Goal: Task Accomplishment & Management: Use online tool/utility

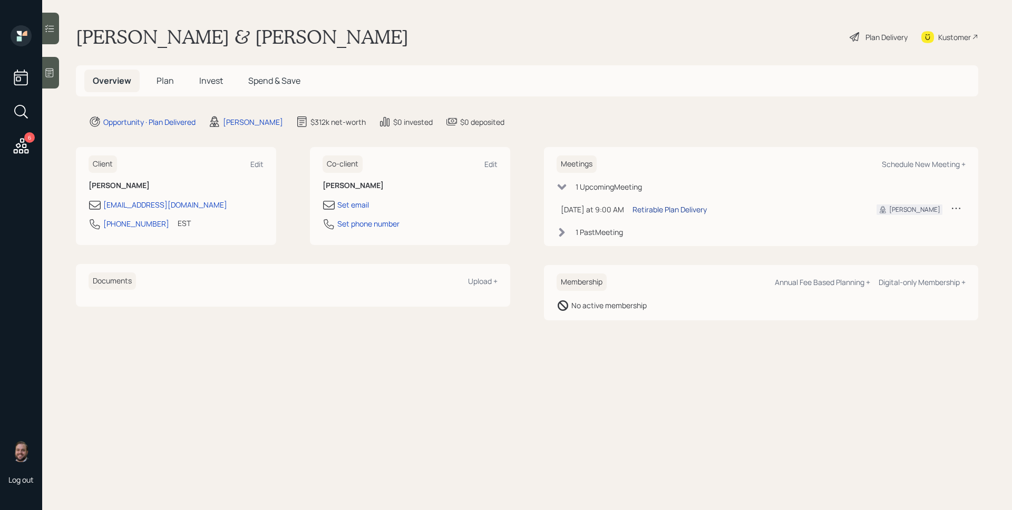
click at [683, 213] on div "Retirable Plan Delivery" at bounding box center [670, 209] width 74 height 11
click at [239, 118] on div "[PERSON_NAME]" at bounding box center [253, 121] width 60 height 11
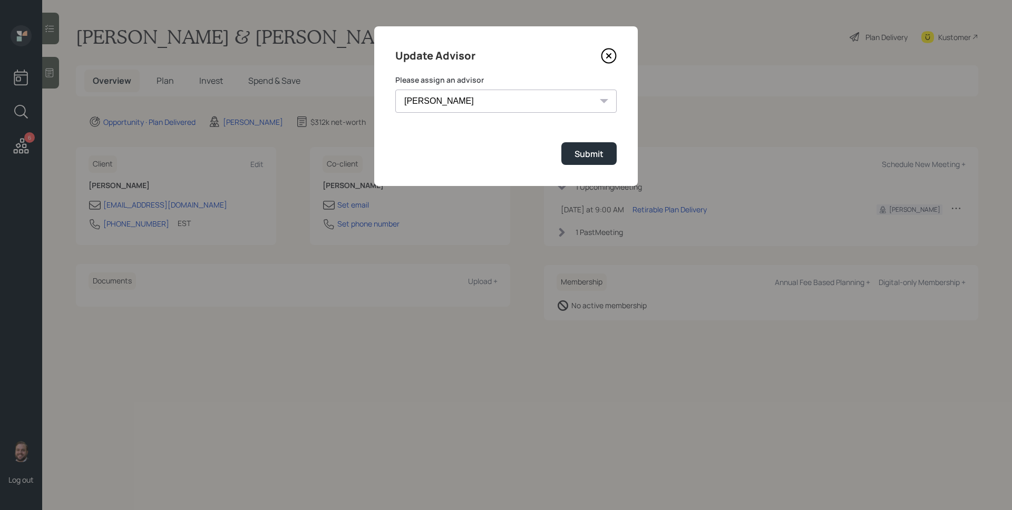
click at [437, 99] on select "[PERSON_NAME] [PERSON_NAME] End [PERSON_NAME] [PERSON_NAME] [PERSON_NAME] [PERS…" at bounding box center [505, 101] width 221 height 23
select select "d946c976-65aa-4529-ac9d-02c4f1114fc0"
click at [395, 90] on select "[PERSON_NAME] [PERSON_NAME] End [PERSON_NAME] [PERSON_NAME] [PERSON_NAME] [PERS…" at bounding box center [505, 101] width 221 height 23
click at [581, 152] on div "Submit" at bounding box center [589, 154] width 29 height 12
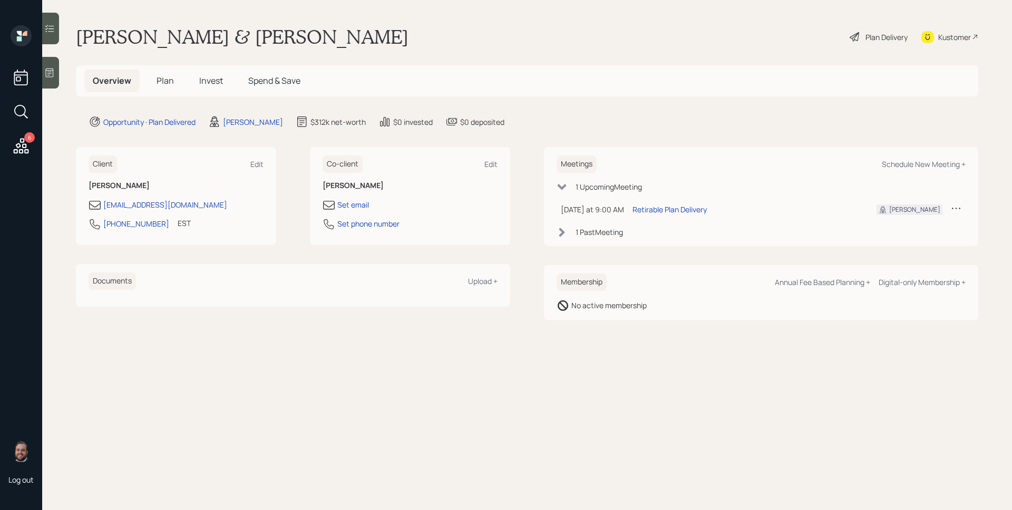
click at [53, 70] on icon at bounding box center [50, 73] width 8 height 9
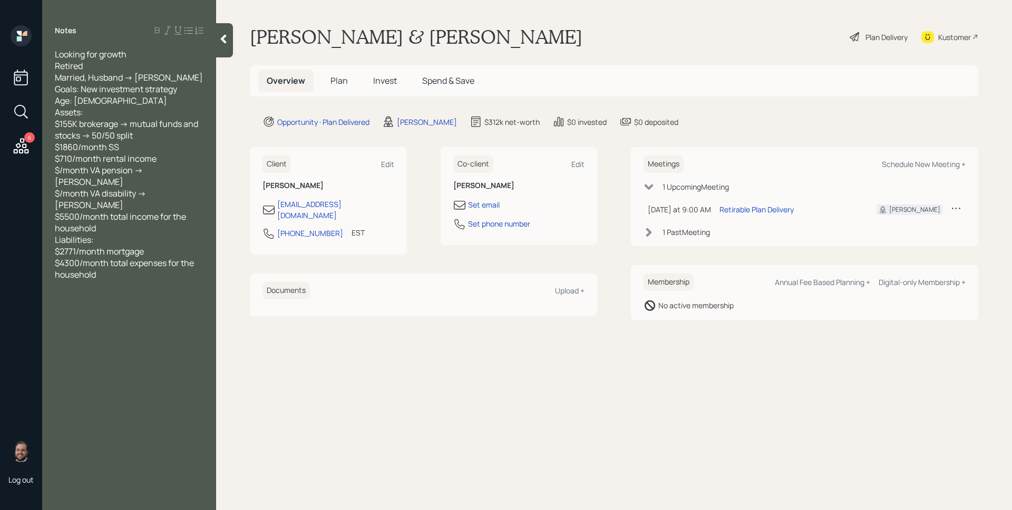
click at [340, 77] on span "Plan" at bounding box center [338, 81] width 17 height 12
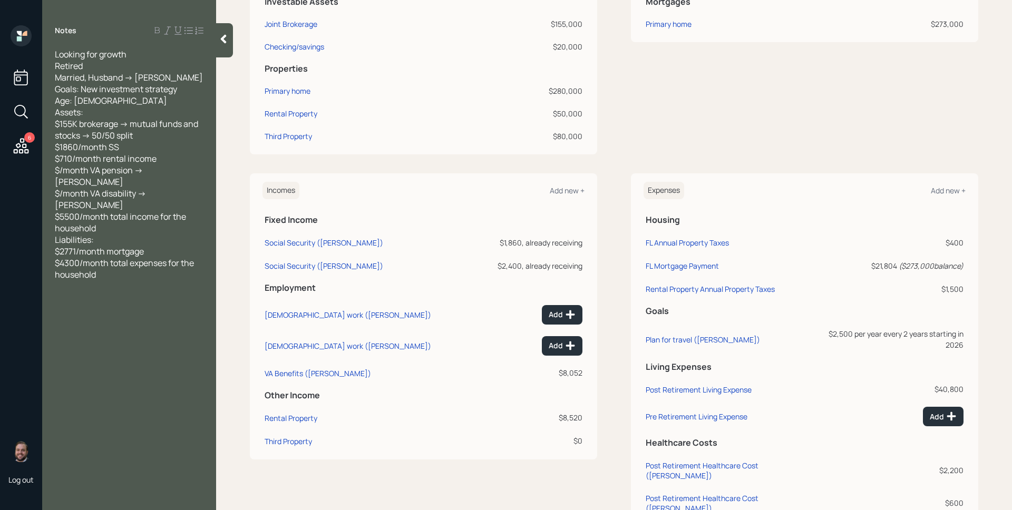
scroll to position [327, 0]
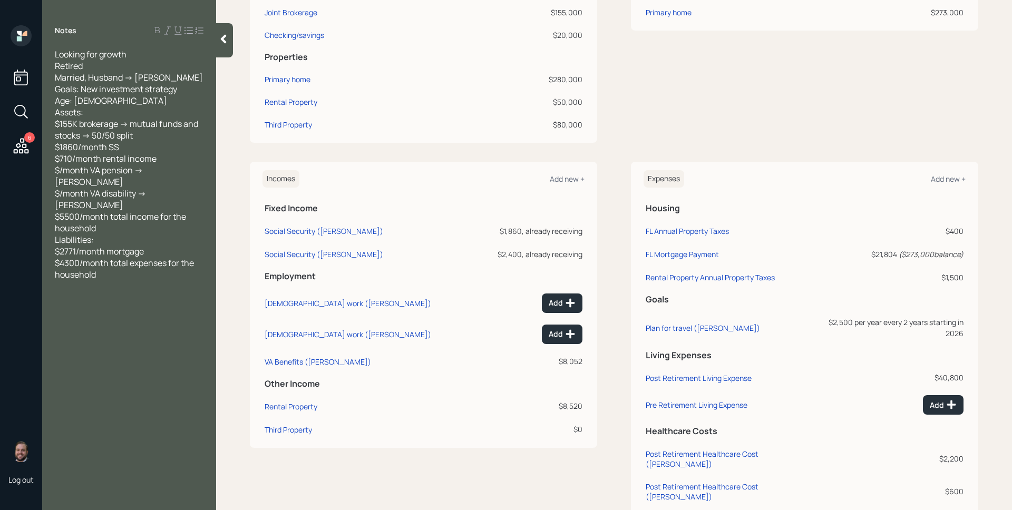
click at [21, 142] on icon at bounding box center [21, 145] width 15 height 15
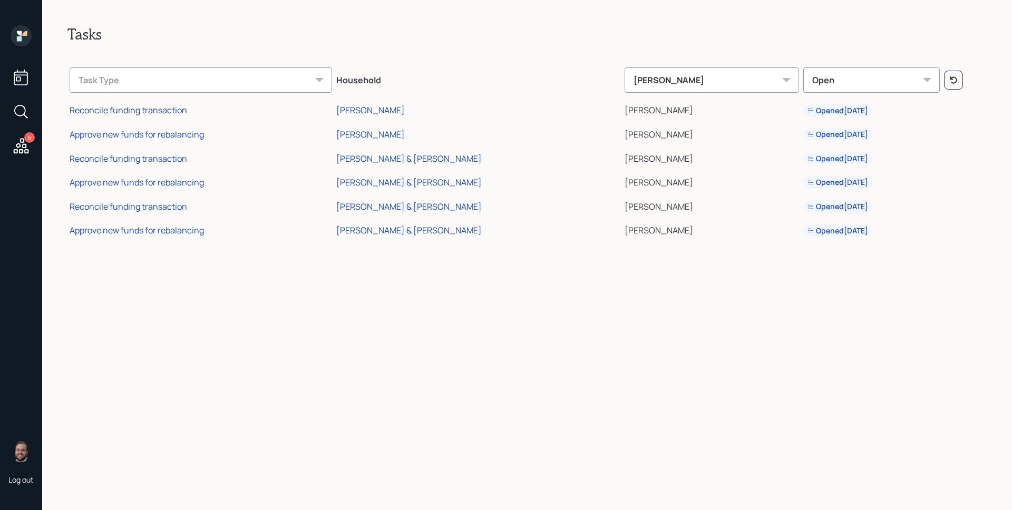
click at [148, 107] on div "Reconcile funding transaction" at bounding box center [129, 110] width 118 height 12
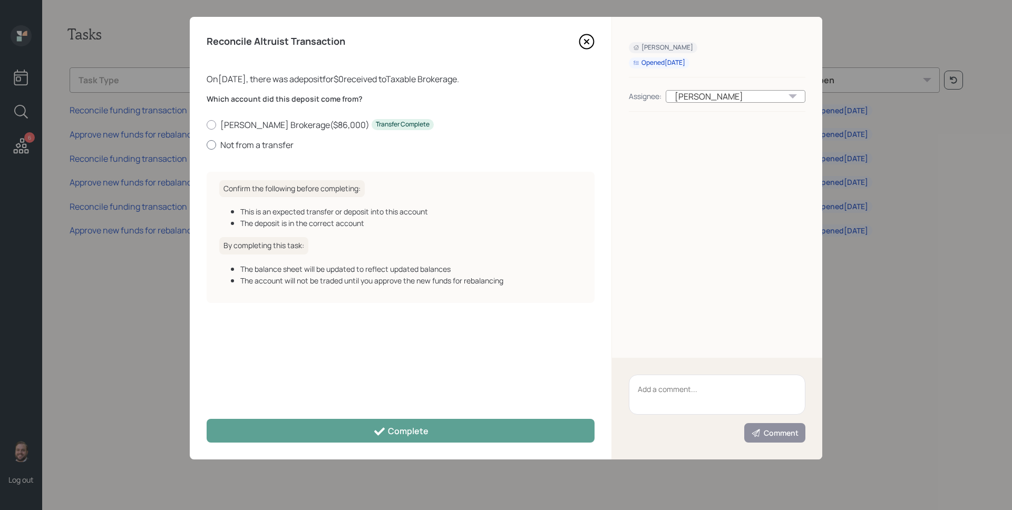
click at [280, 143] on label "Not from a transfer" at bounding box center [401, 145] width 388 height 12
click at [207, 144] on input "Not from a transfer" at bounding box center [206, 144] width 1 height 1
radio input "true"
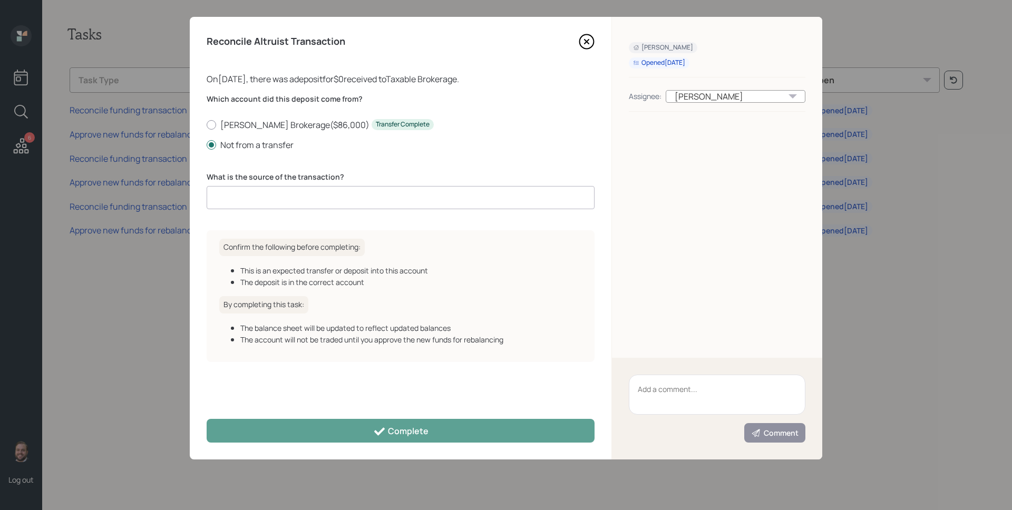
click at [297, 194] on input at bounding box center [401, 197] width 388 height 23
type input "0"
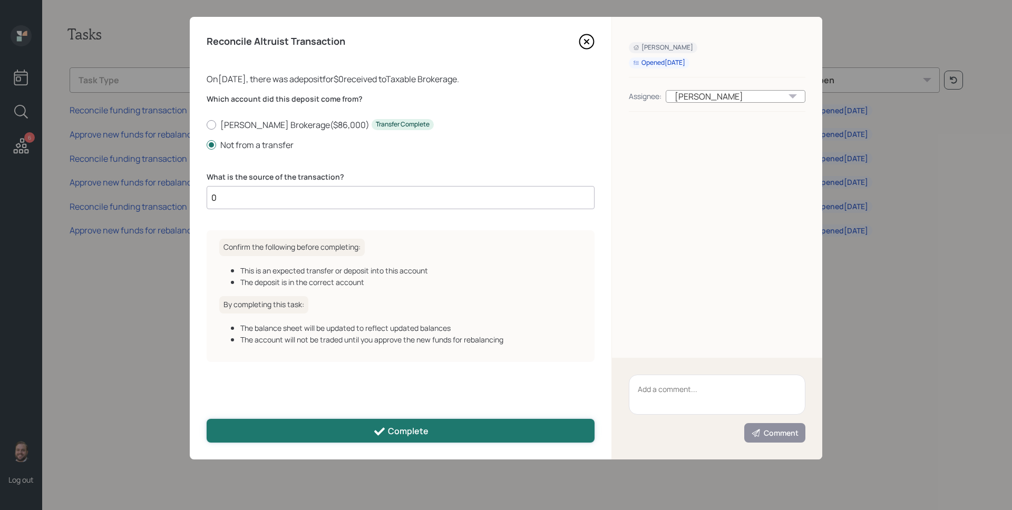
click at [367, 431] on button "Complete" at bounding box center [401, 431] width 388 height 24
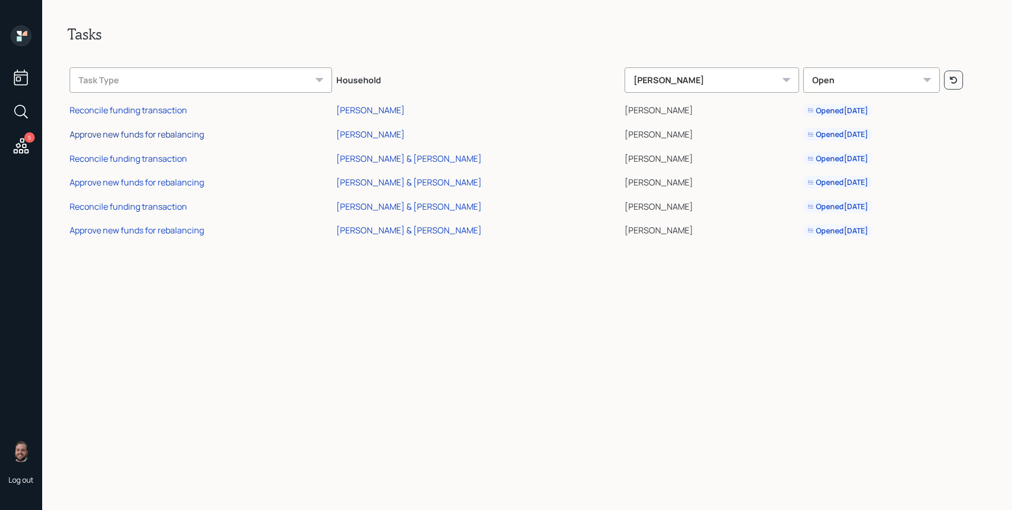
click at [182, 139] on div "Approve new funds for rebalancing" at bounding box center [137, 135] width 134 height 12
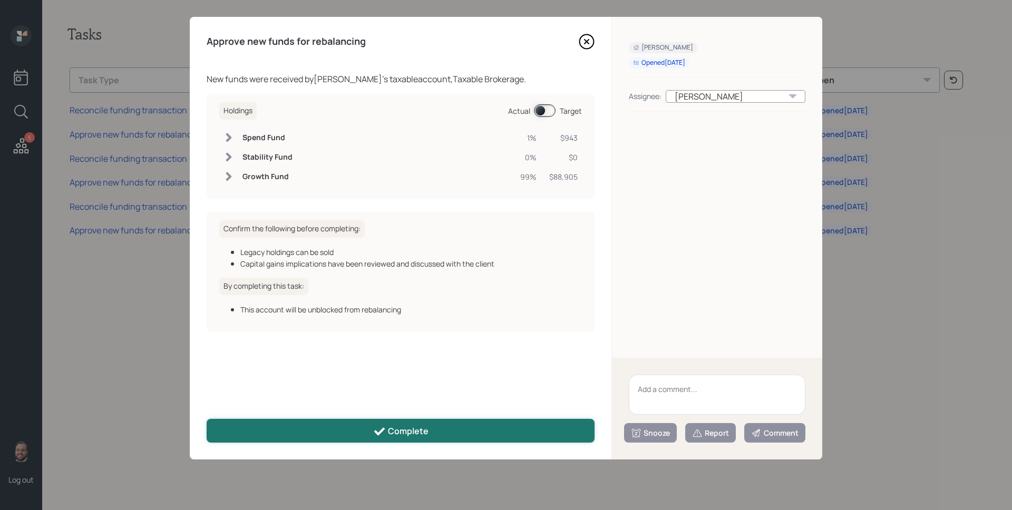
click at [385, 434] on icon at bounding box center [379, 431] width 13 height 13
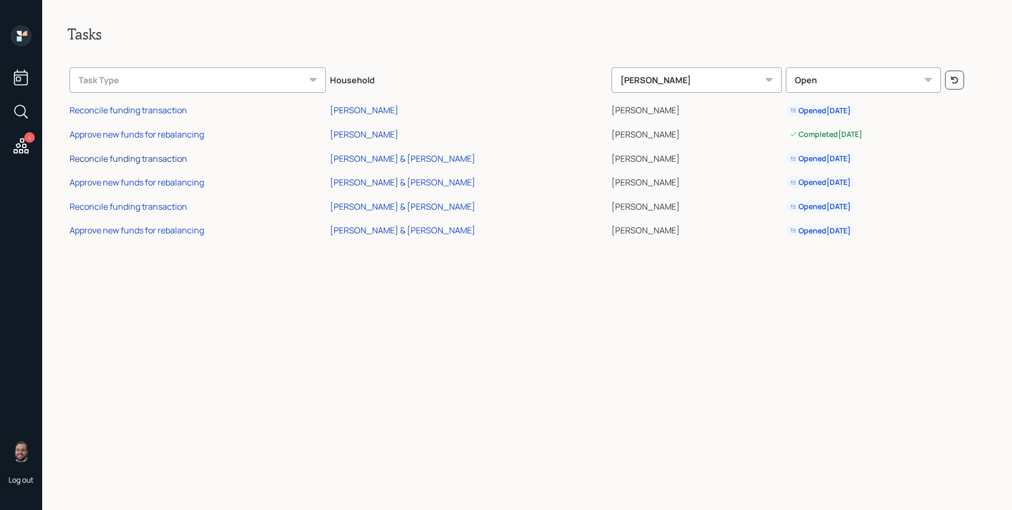
click at [174, 154] on div "Reconcile funding transaction" at bounding box center [129, 159] width 118 height 12
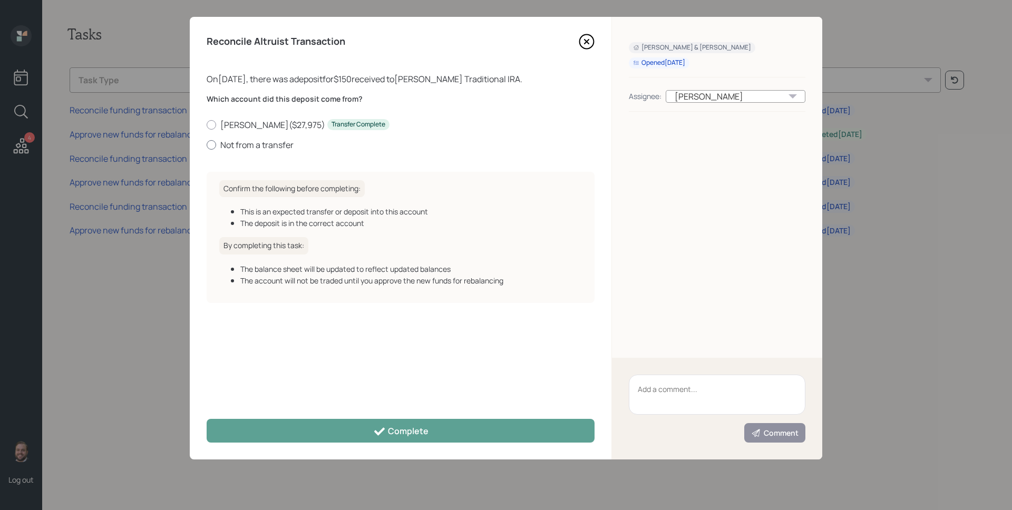
click at [232, 143] on label "Not from a transfer" at bounding box center [401, 145] width 388 height 12
click at [207, 144] on input "Not from a transfer" at bounding box center [206, 144] width 1 height 1
radio input "true"
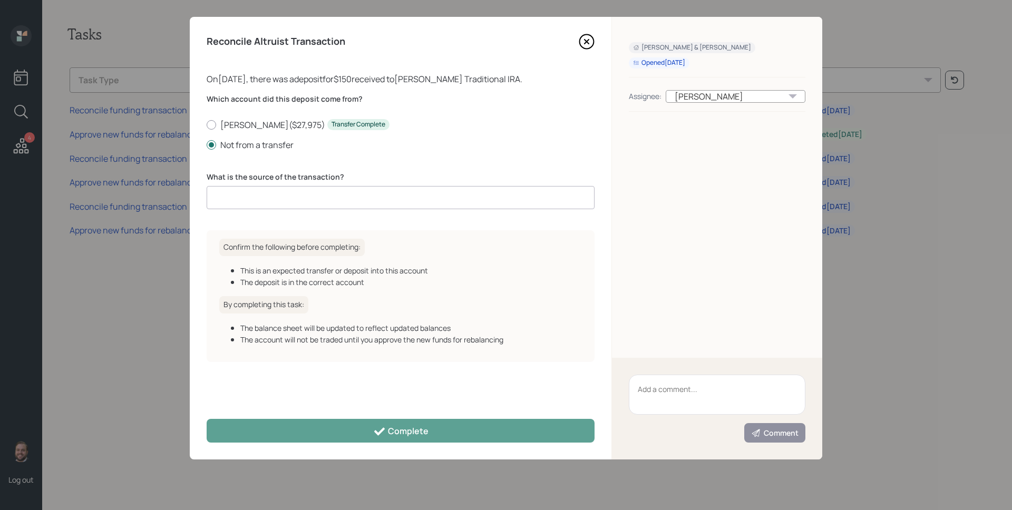
click at [272, 199] on input at bounding box center [401, 197] width 388 height 23
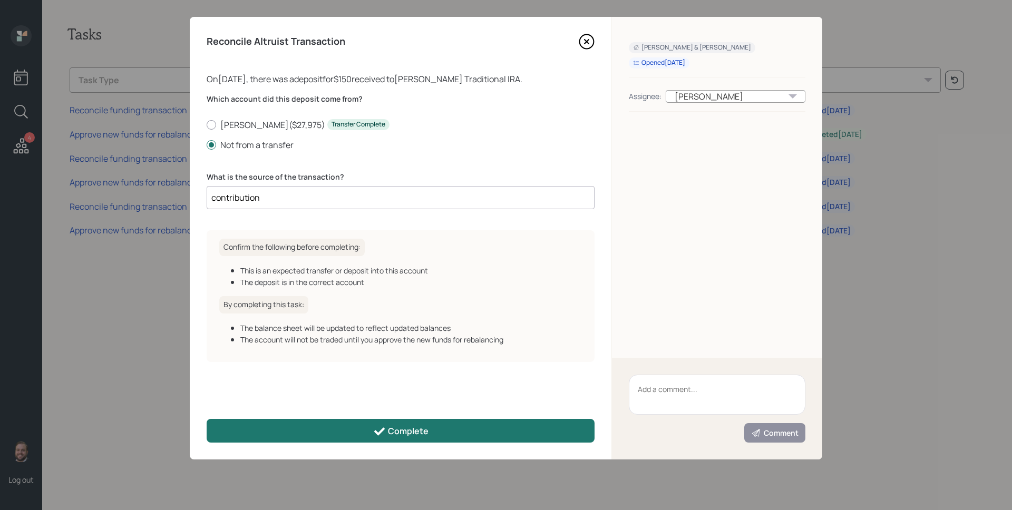
type input "contribution"
click at [374, 424] on button "Complete" at bounding box center [401, 431] width 388 height 24
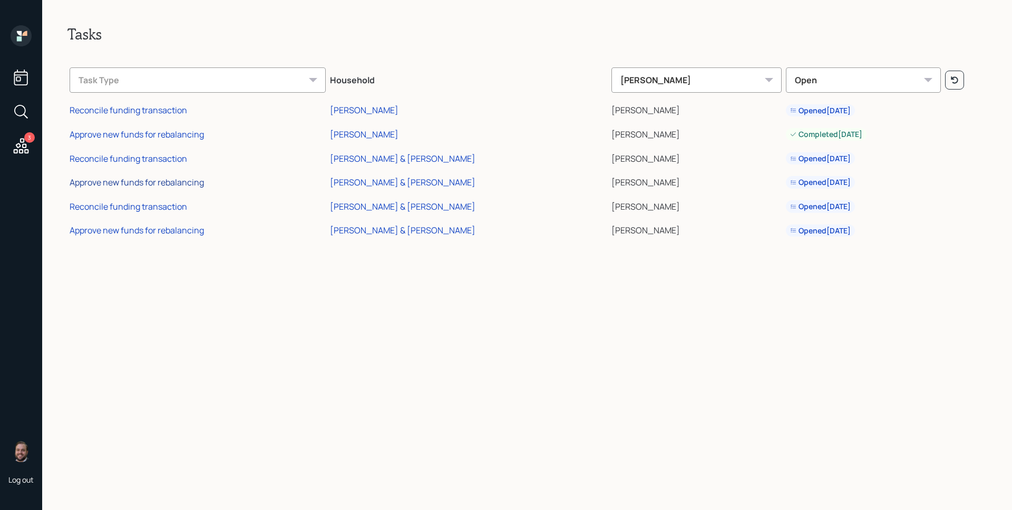
click at [166, 185] on div "Approve new funds for rebalancing" at bounding box center [137, 183] width 134 height 12
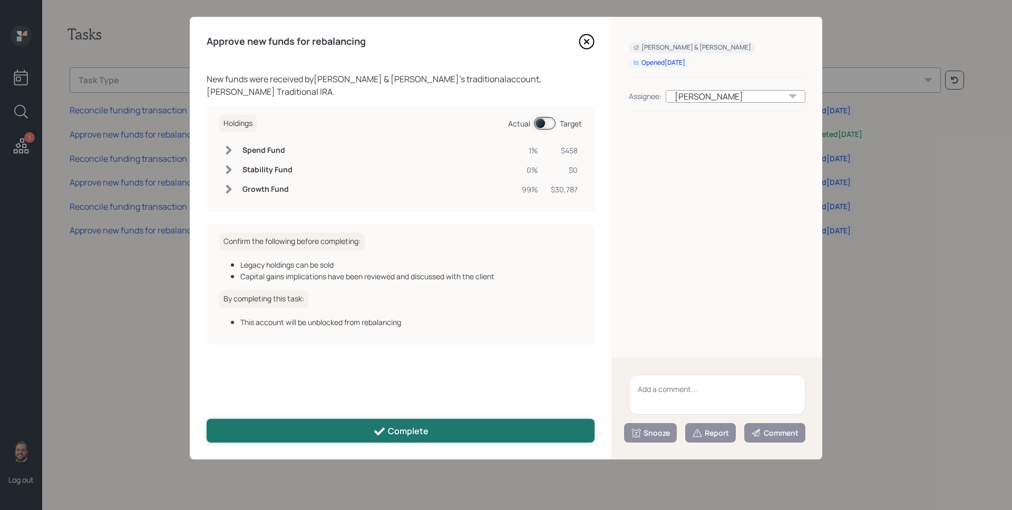
click at [417, 436] on div "Complete" at bounding box center [400, 431] width 55 height 13
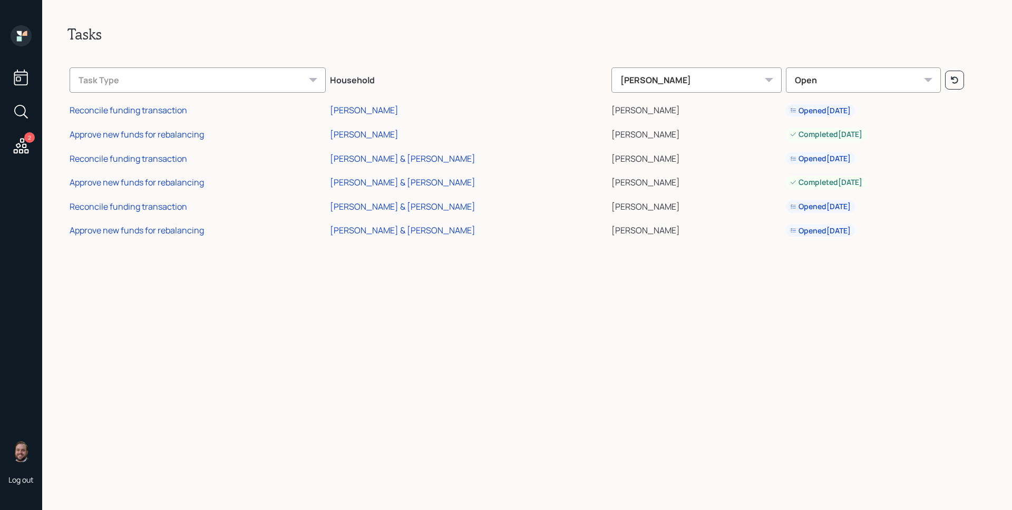
click at [144, 199] on td "Reconcile funding transaction" at bounding box center [197, 205] width 260 height 24
click at [145, 206] on div "Reconcile funding transaction" at bounding box center [129, 207] width 118 height 12
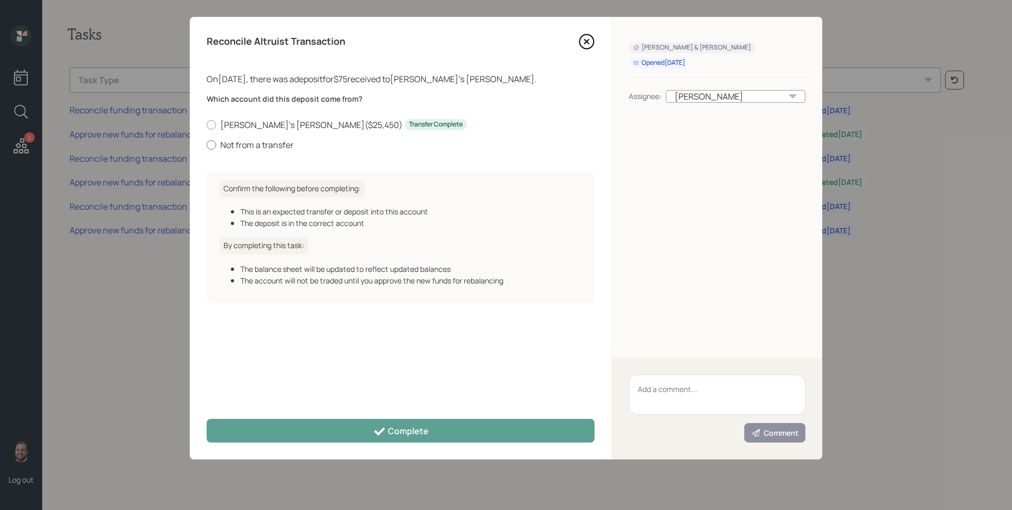
click at [237, 145] on label "Not from a transfer" at bounding box center [401, 145] width 388 height 12
click at [207, 145] on input "Not from a transfer" at bounding box center [206, 144] width 1 height 1
radio input "true"
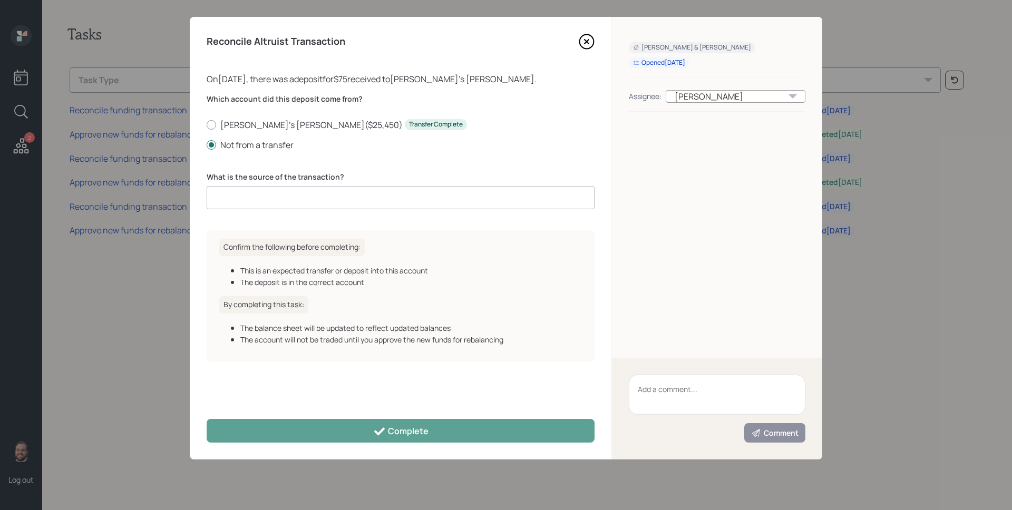
click at [306, 199] on input at bounding box center [401, 197] width 388 height 23
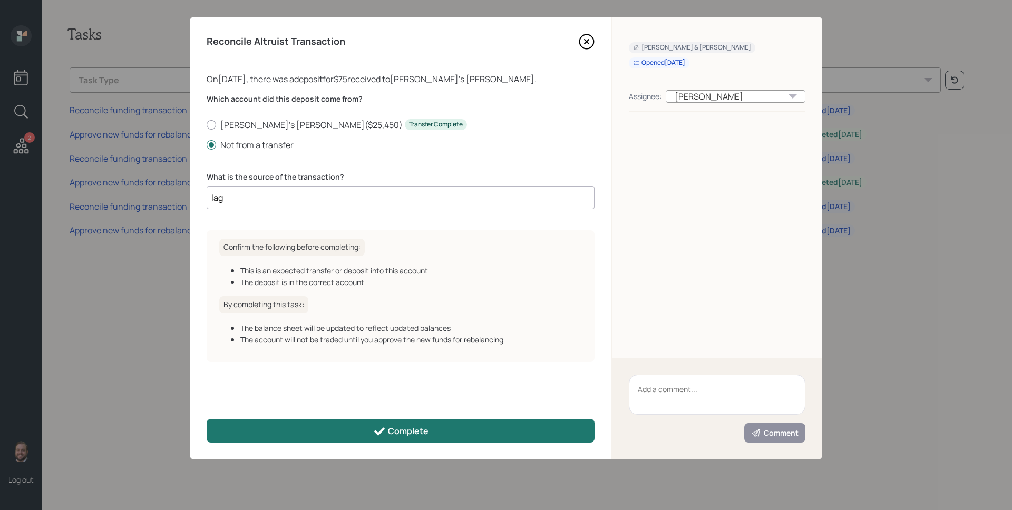
type input "lag"
click at [407, 434] on div "Complete" at bounding box center [400, 431] width 55 height 13
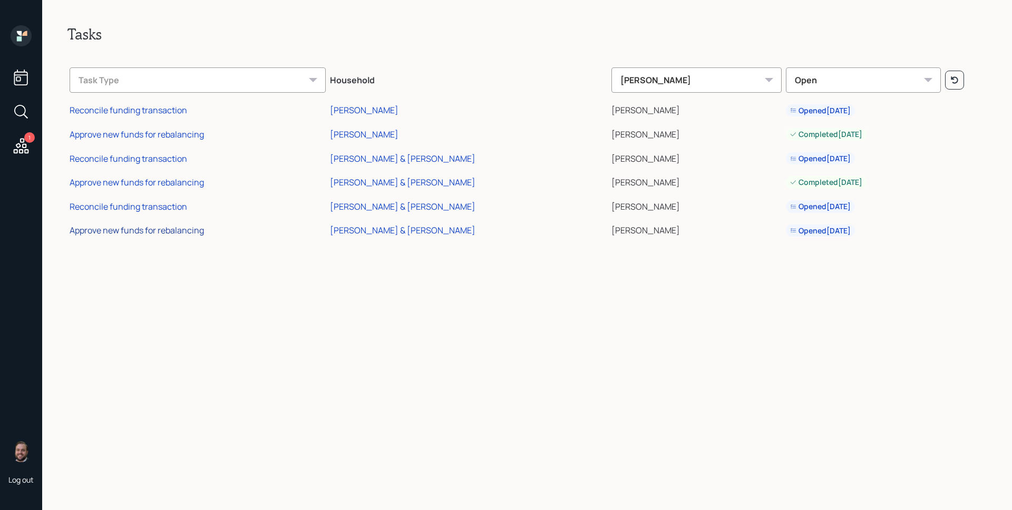
click at [197, 232] on div "Approve new funds for rebalancing" at bounding box center [137, 231] width 134 height 12
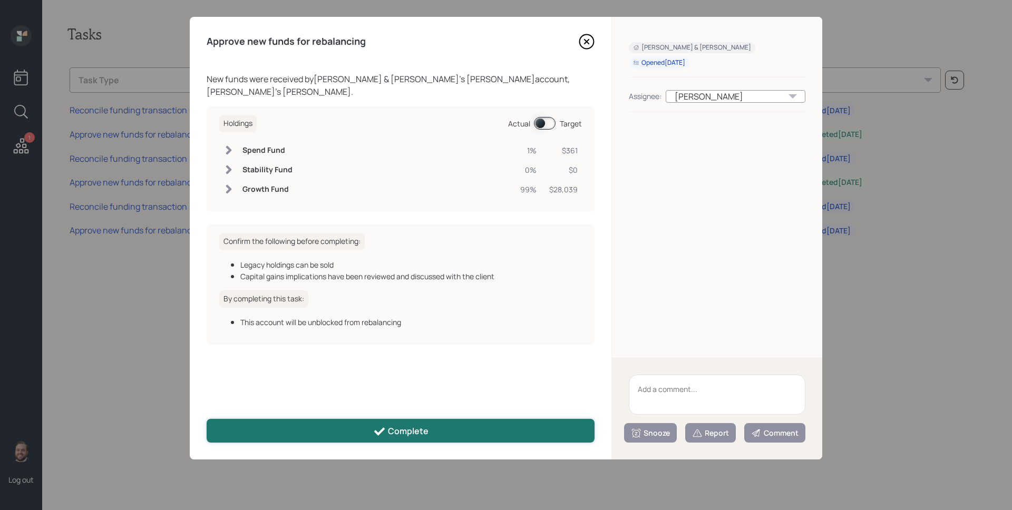
click at [419, 433] on div "Complete" at bounding box center [400, 431] width 55 height 13
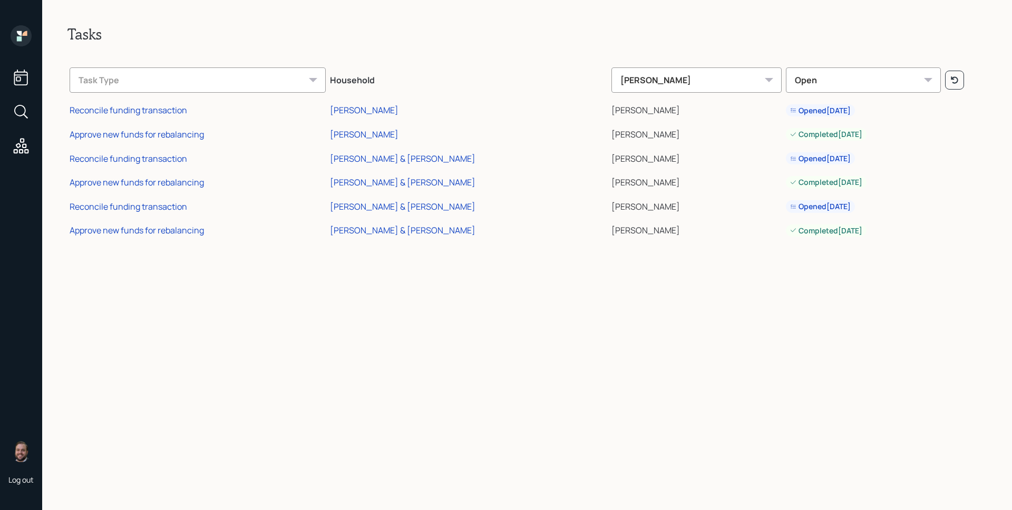
click at [10, 38] on div at bounding box center [20, 91] width 25 height 133
click at [23, 37] on icon at bounding box center [21, 35] width 21 height 21
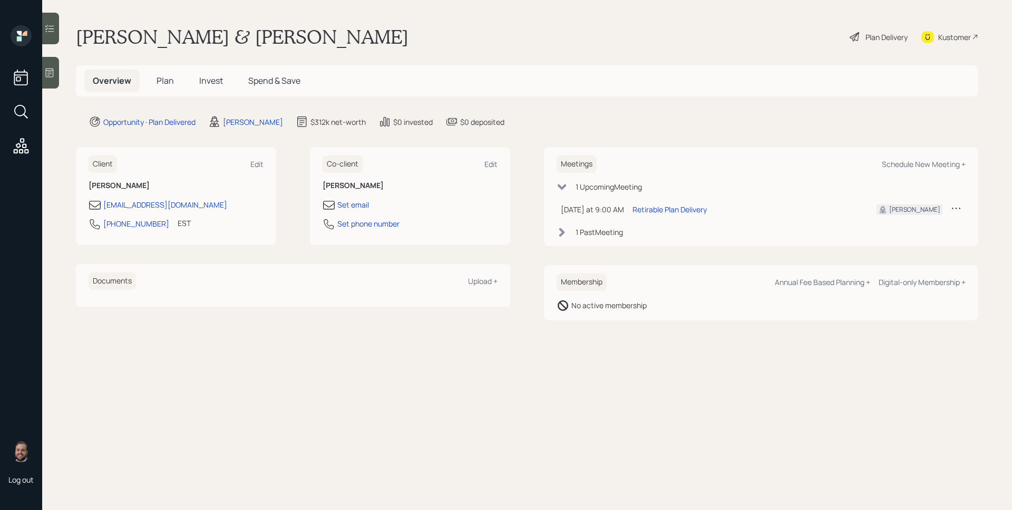
click at [594, 28] on div "[PERSON_NAME] & [PERSON_NAME] Plan Delivery Kustomer" at bounding box center [527, 36] width 902 height 23
